Goal: Transaction & Acquisition: Purchase product/service

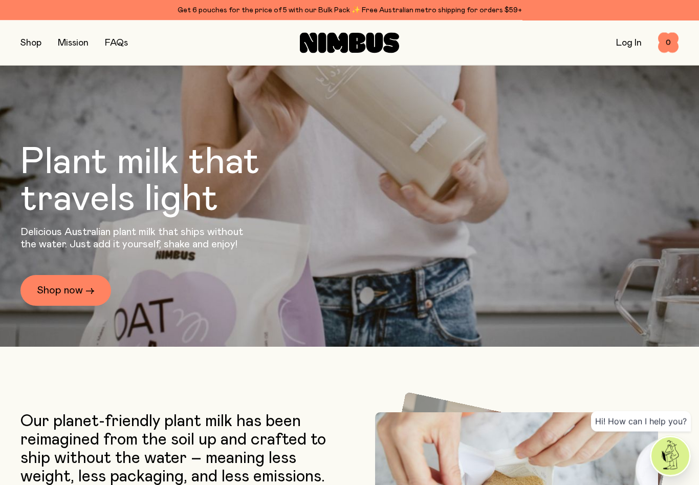
scroll to position [155, 0]
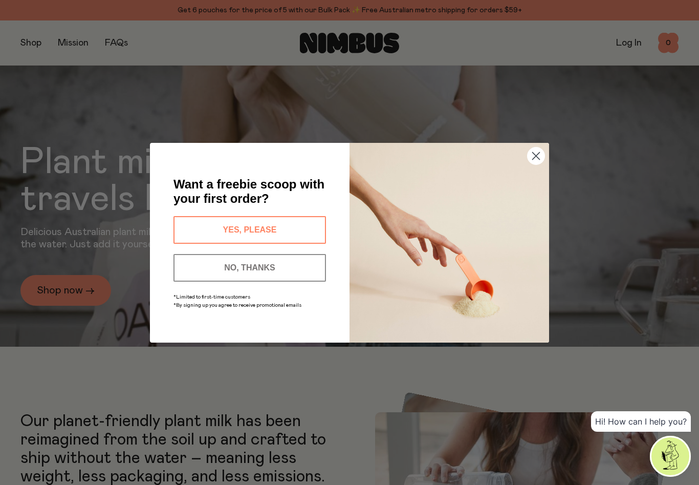
click at [537, 159] on icon "Close dialog" at bounding box center [536, 155] width 7 height 7
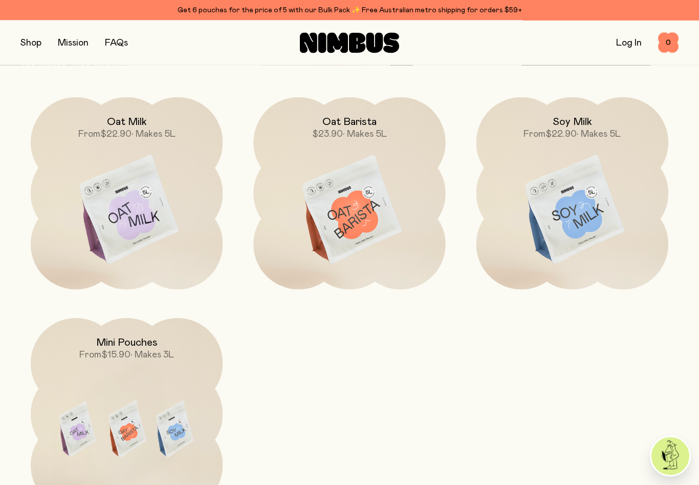
scroll to position [926, 0]
click at [135, 194] on img at bounding box center [127, 210] width 192 height 226
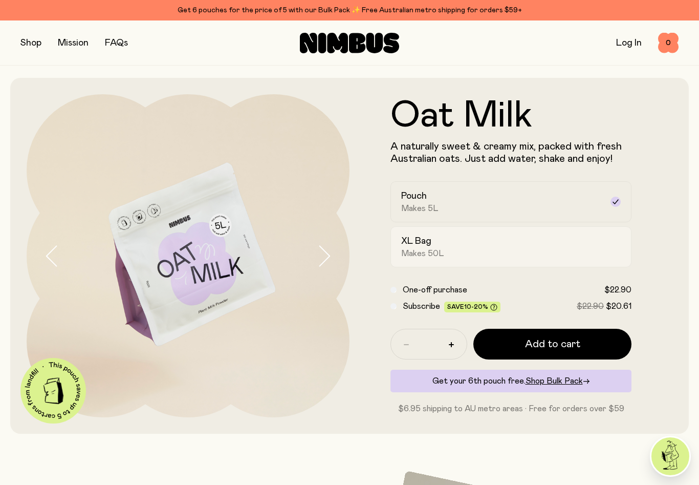
click at [507, 246] on div "XL Bag Makes 50L" at bounding box center [501, 247] width 201 height 24
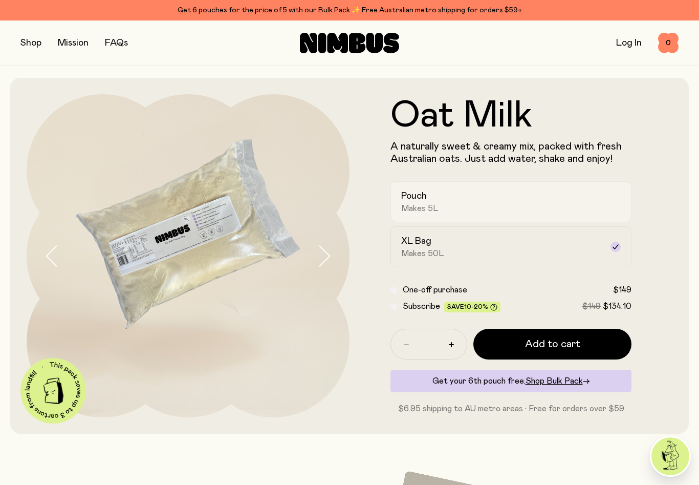
click at [512, 208] on div "Pouch Makes 5L" at bounding box center [501, 202] width 201 height 24
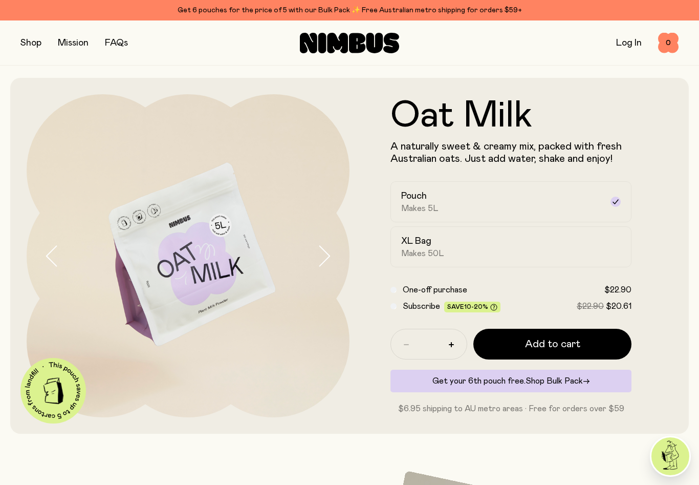
click at [581, 378] on span "Shop Bulk Pack" at bounding box center [553, 381] width 57 height 8
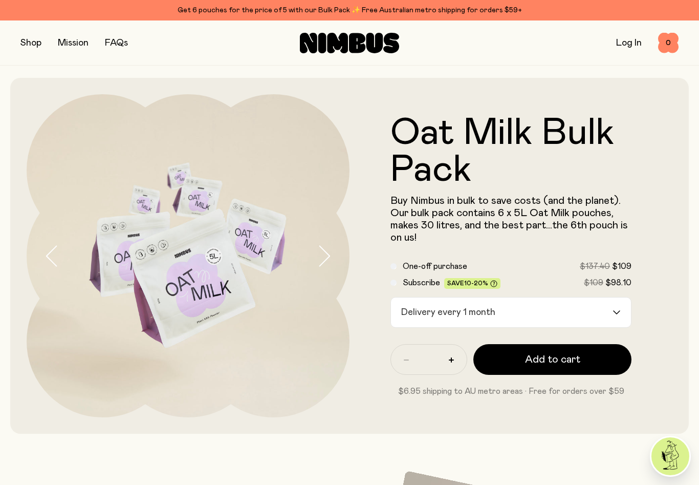
click at [604, 306] on input "Search for option" at bounding box center [555, 312] width 113 height 30
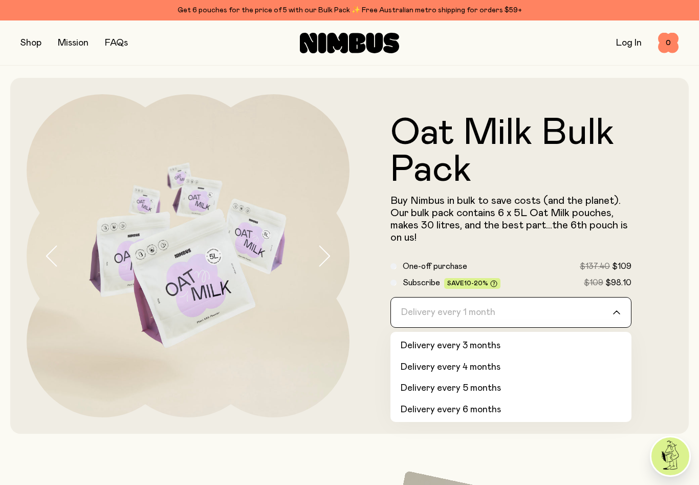
scroll to position [41, 0]
click at [491, 408] on li "Delivery every 6 months" at bounding box center [510, 410] width 241 height 21
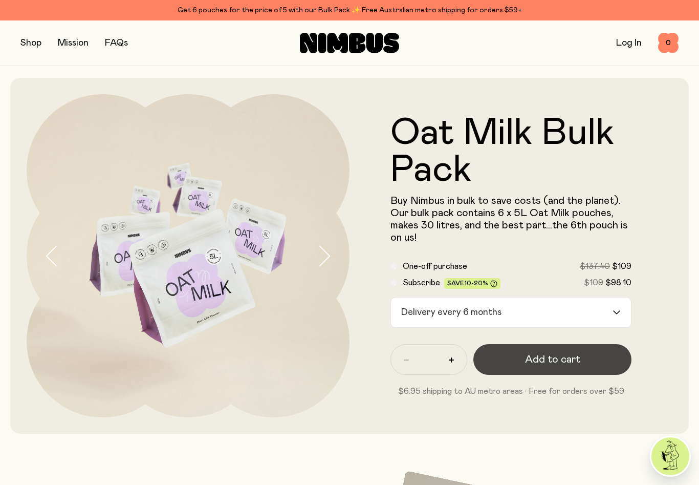
click at [563, 357] on span "Add to cart" at bounding box center [552, 359] width 55 height 14
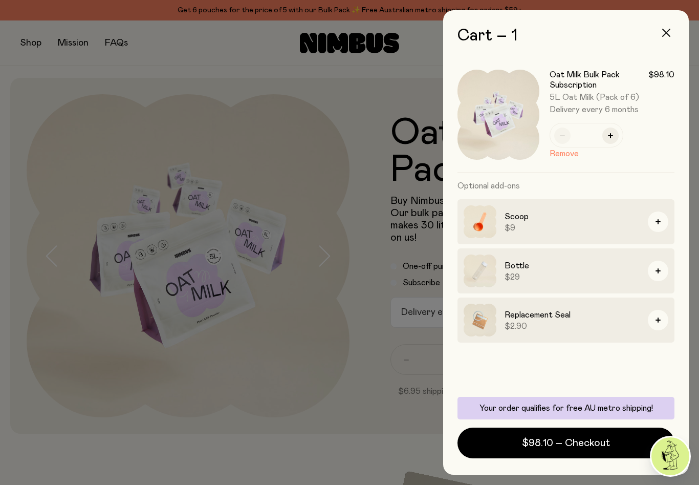
click at [670, 31] on button "button" at bounding box center [666, 32] width 25 height 25
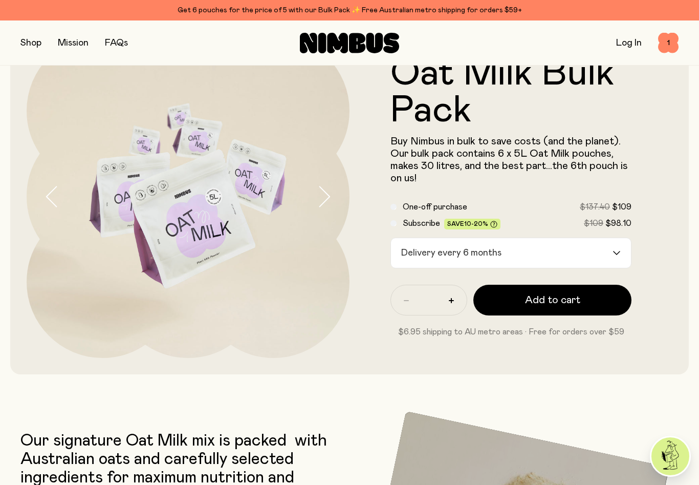
scroll to position [0, 0]
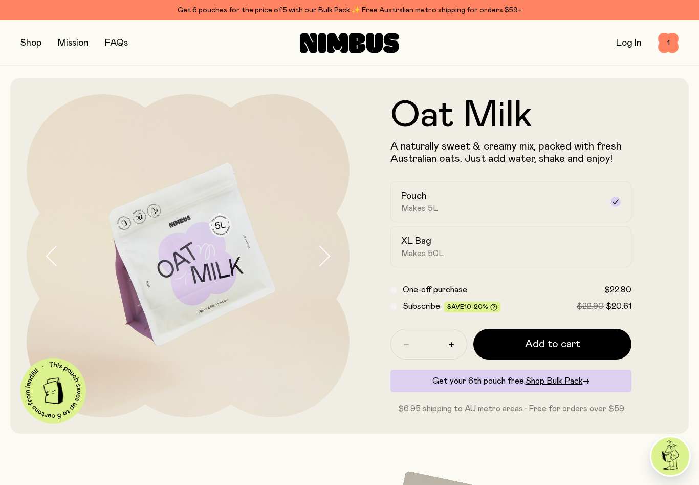
click at [611, 368] on div "* Add to cart Get your 6th pouch free. Shop Bulk Pack → $6.95 shipping to AU me…" at bounding box center [510, 371] width 241 height 86
click at [605, 376] on div "Get your 6th pouch free. Shop Bulk Pack →" at bounding box center [510, 380] width 241 height 23
click at [590, 377] on link "Shop Bulk Pack →" at bounding box center [557, 381] width 64 height 8
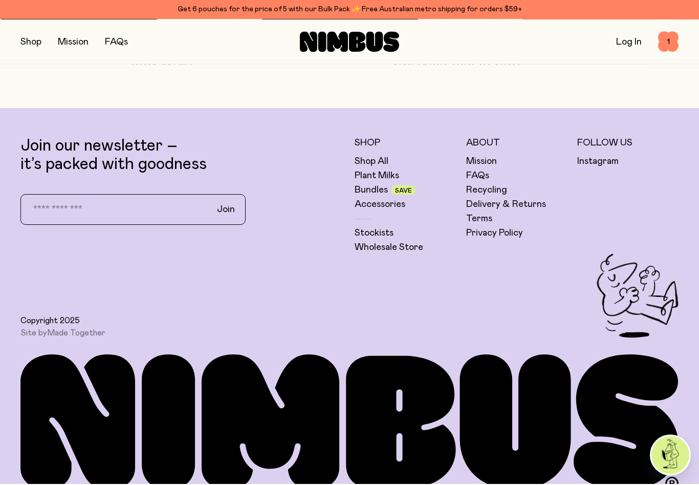
scroll to position [2444, 0]
